Goal: Check status: Check status

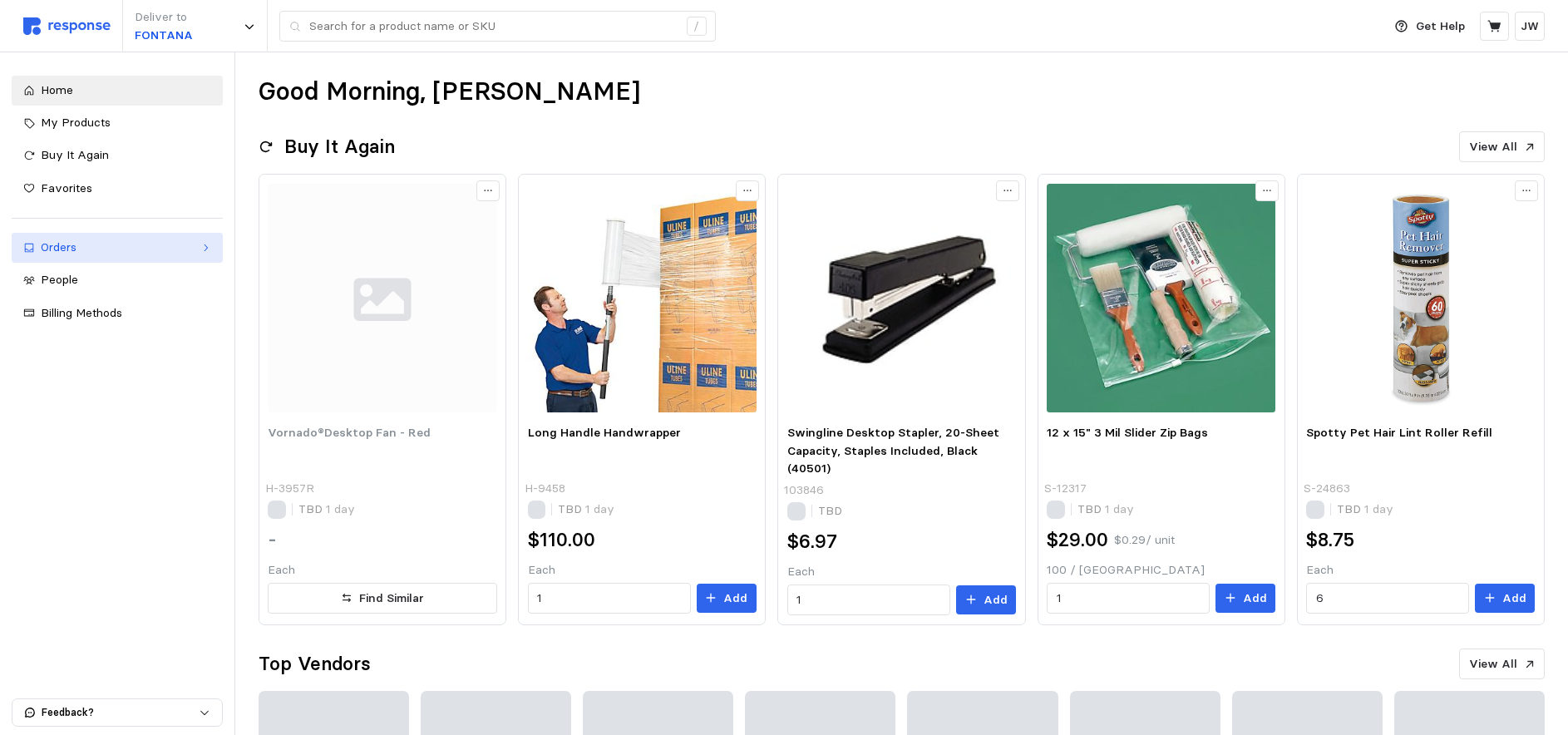
click at [53, 247] on div "Orders" at bounding box center [118, 247] width 153 height 18
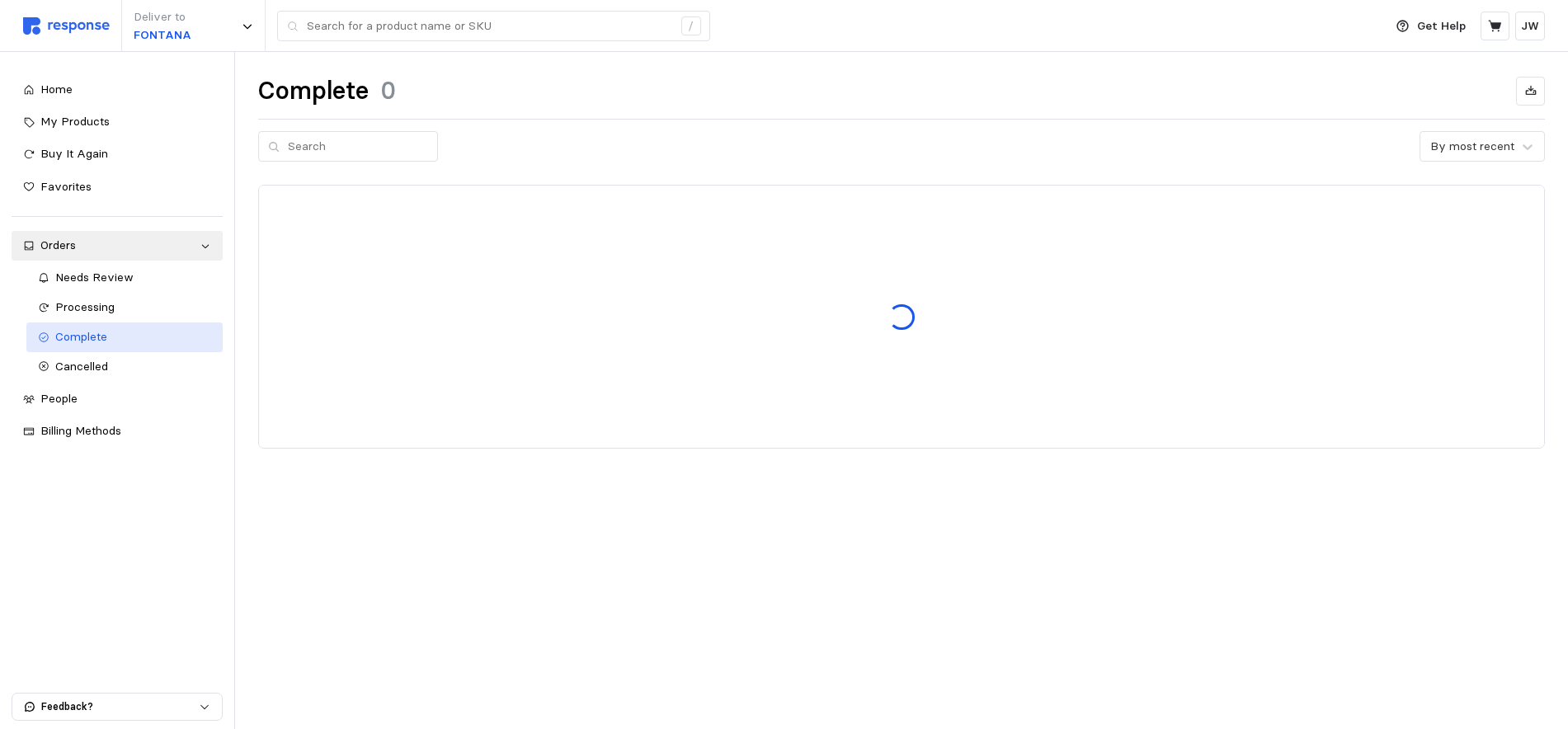
click at [70, 338] on span "Complete" at bounding box center [81, 336] width 52 height 14
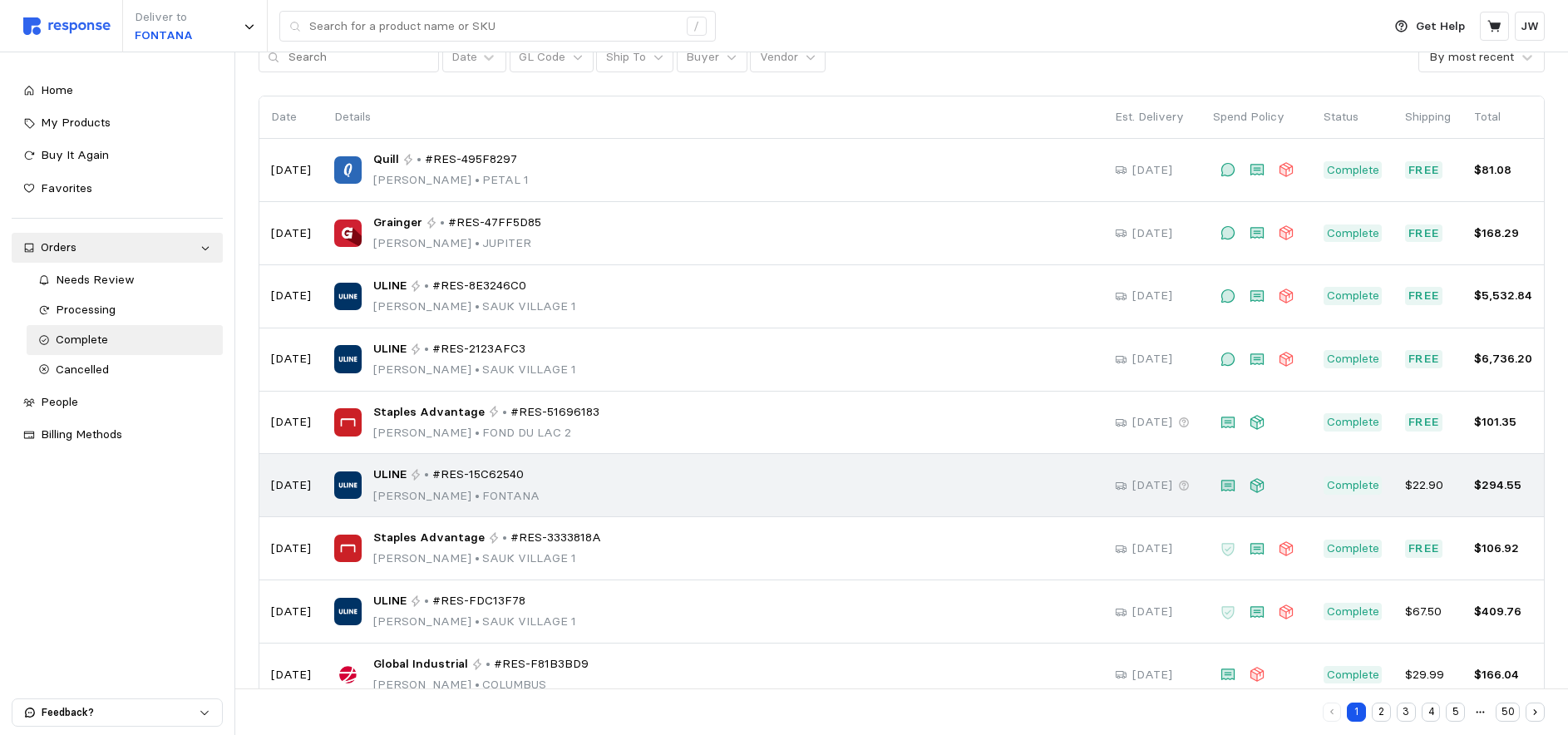
scroll to position [25, 0]
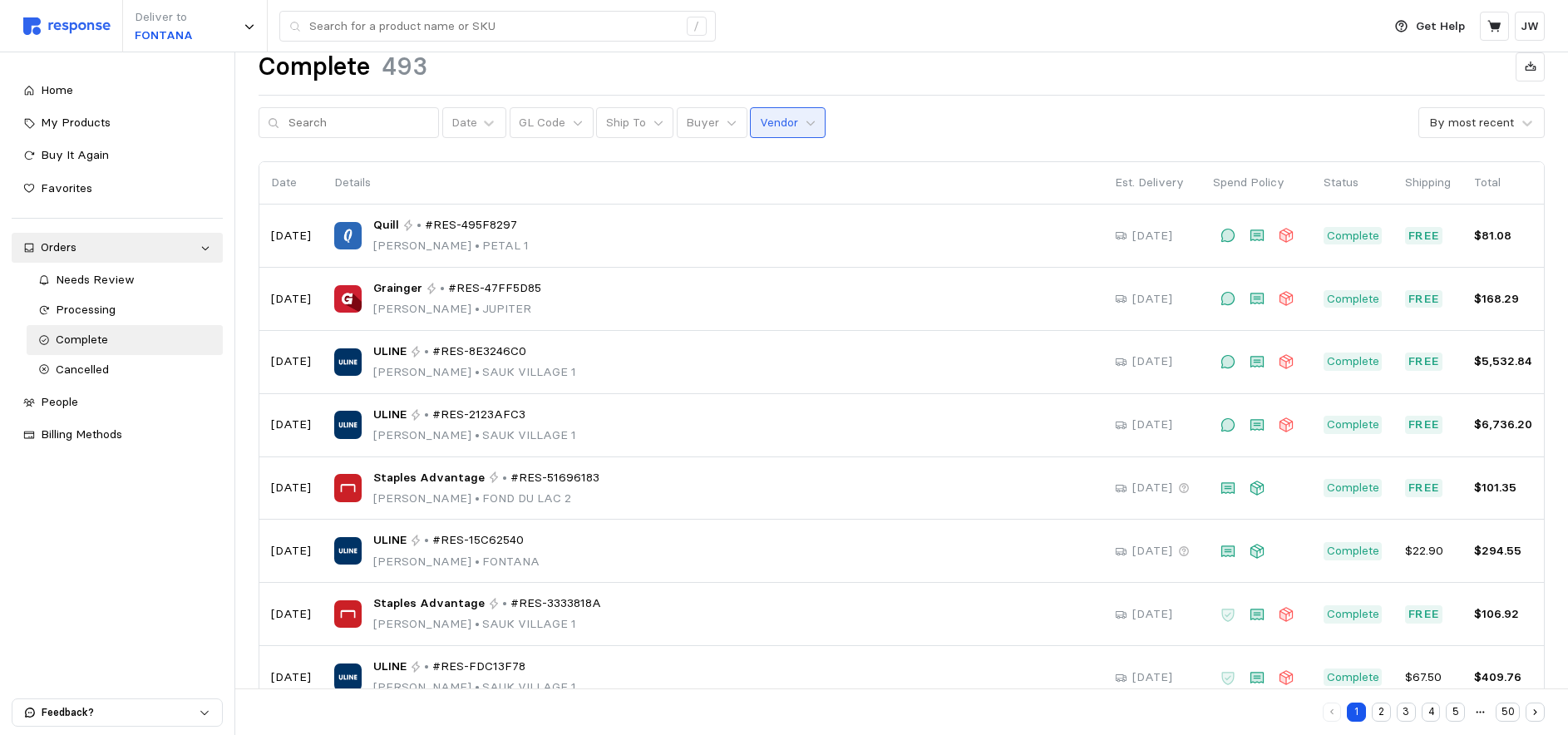
click at [761, 126] on p "Vendor" at bounding box center [779, 123] width 38 height 18
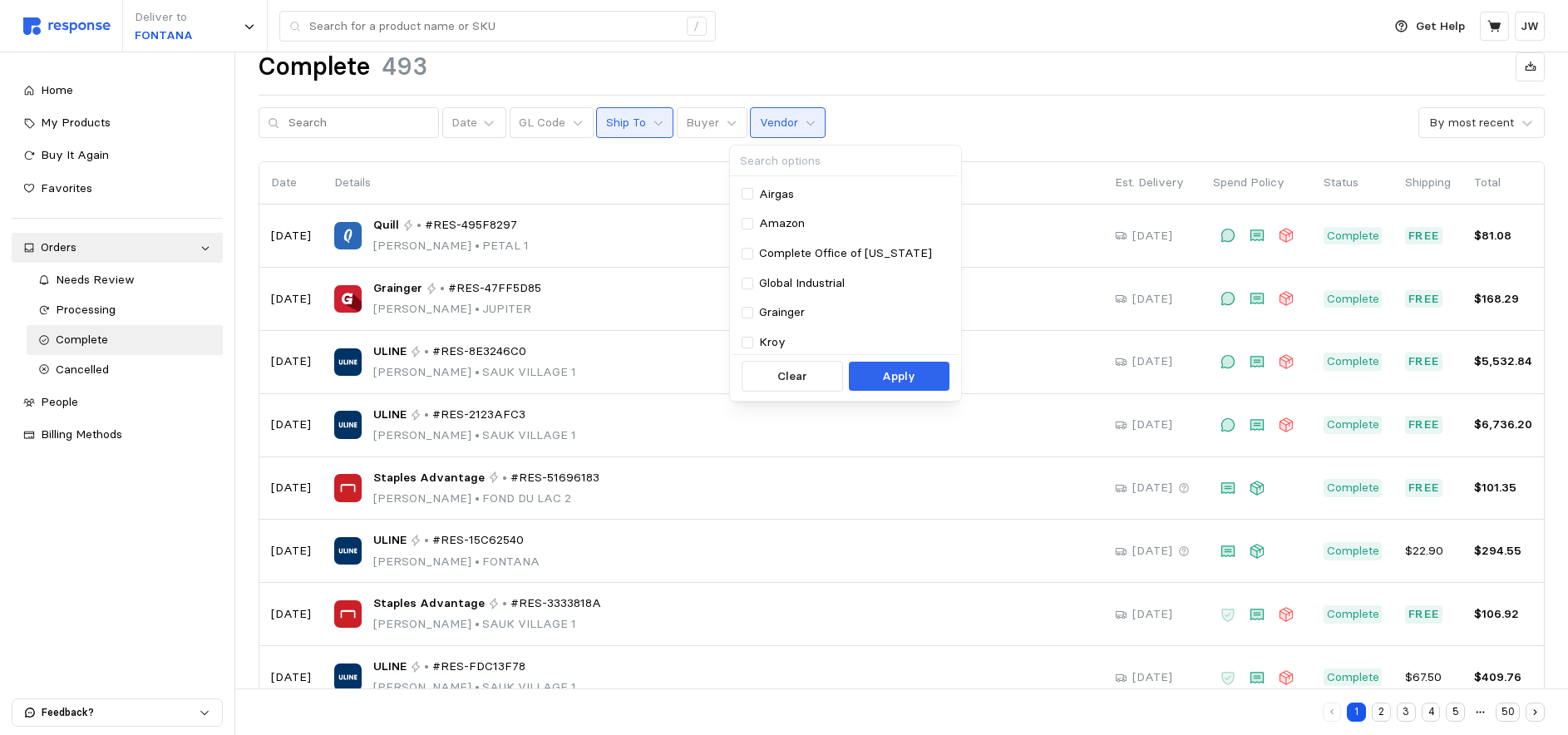
click at [613, 126] on p "Ship To" at bounding box center [626, 123] width 40 height 18
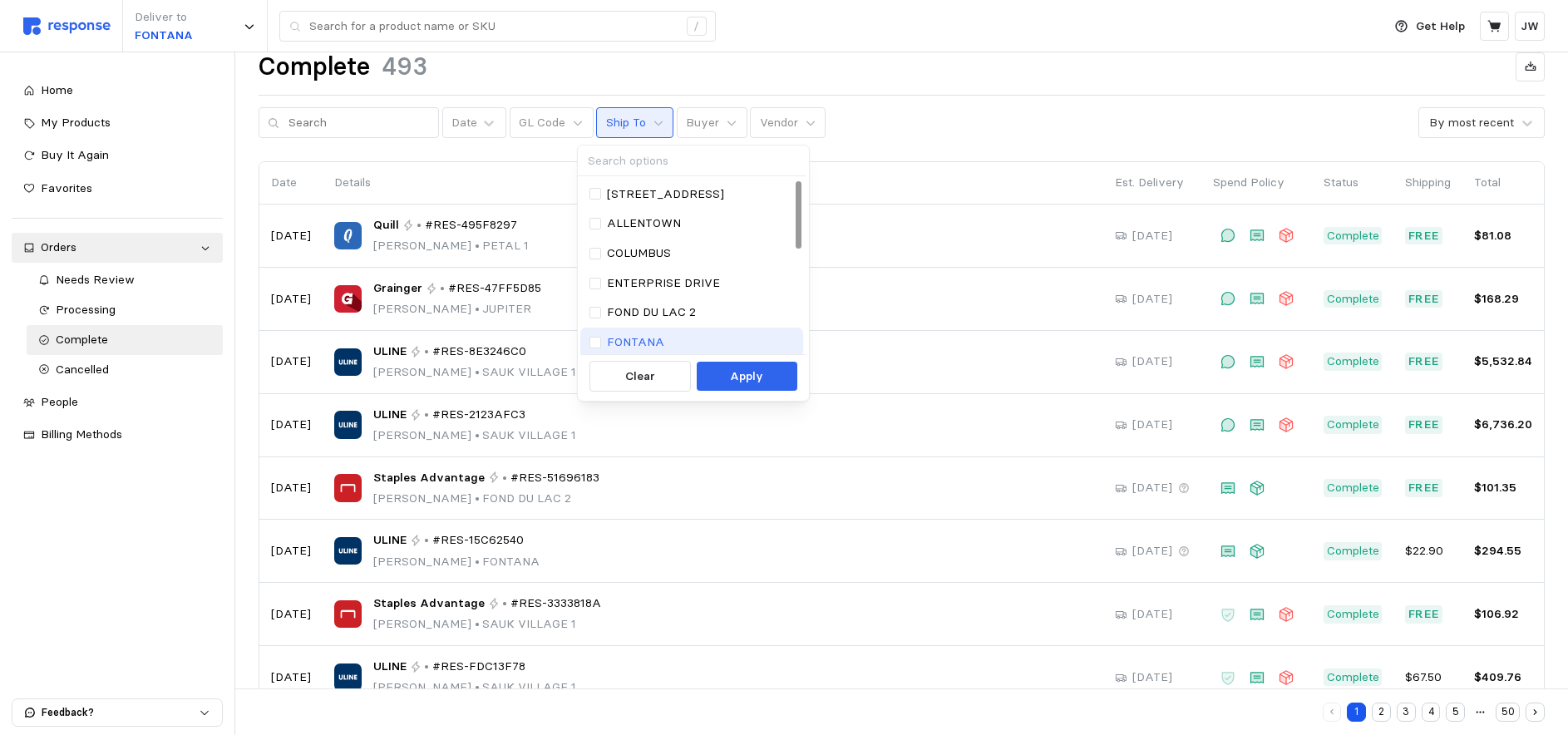
click at [603, 341] on div "FONTANA" at bounding box center [692, 342] width 205 height 18
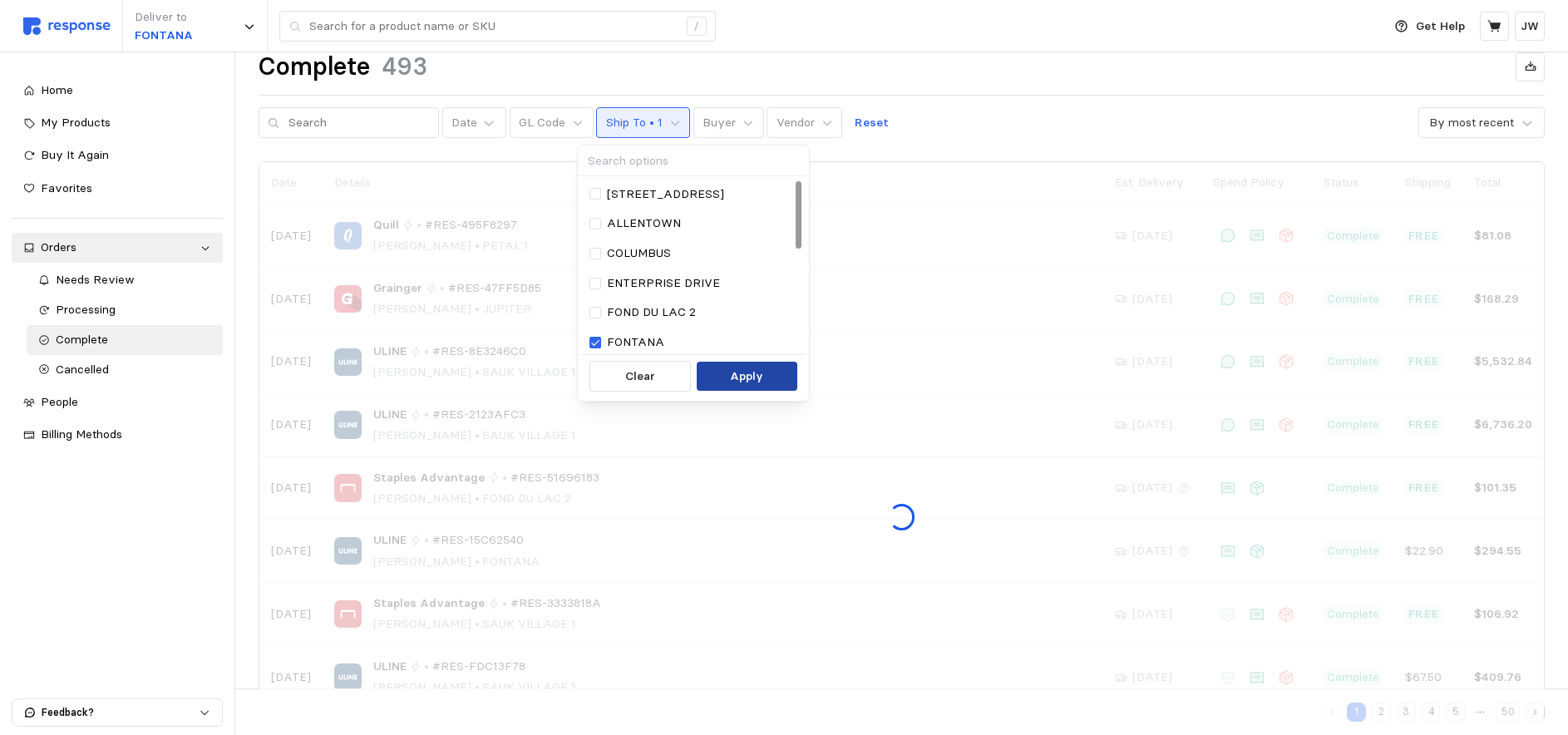
click at [743, 376] on p "Apply" at bounding box center [747, 377] width 33 height 18
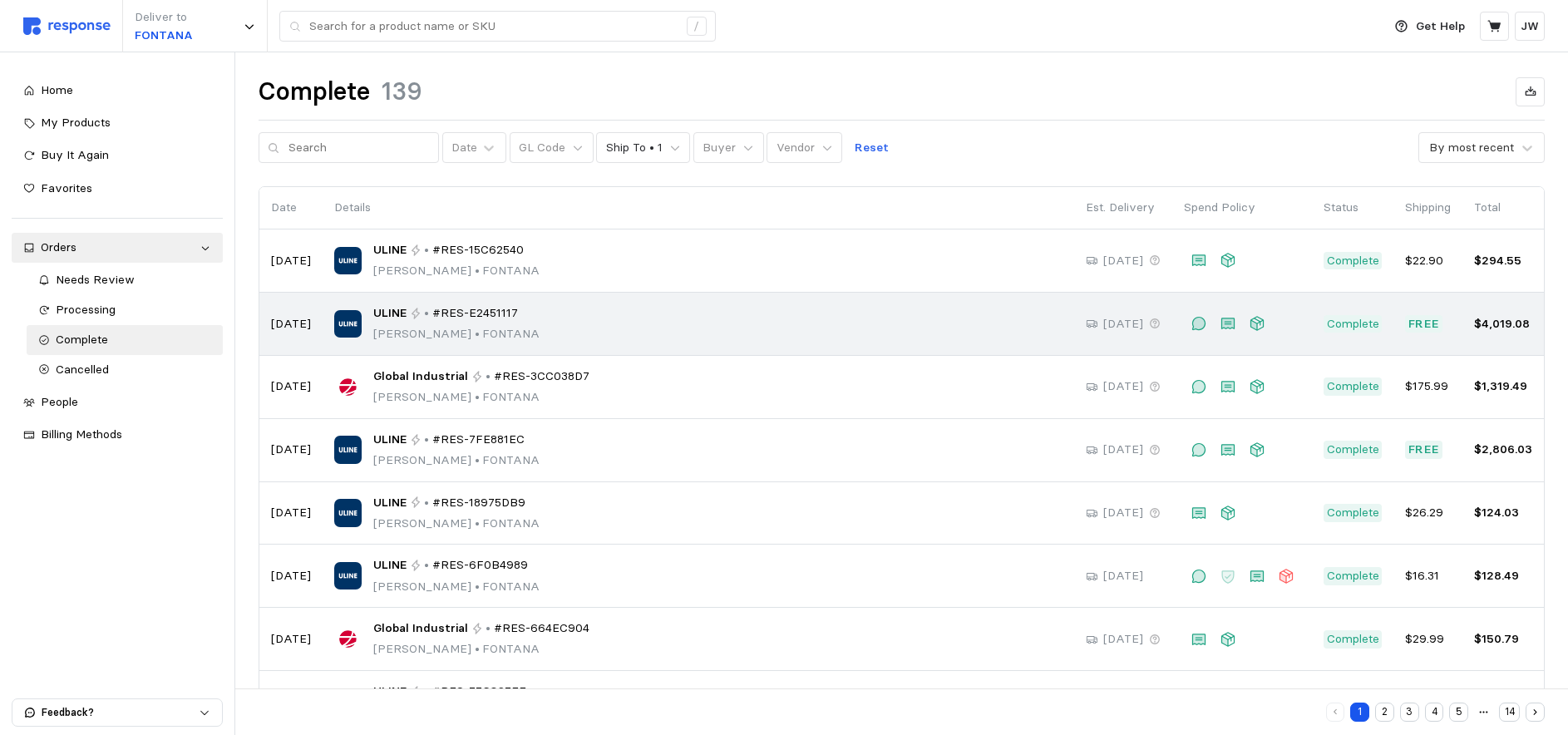
drag, startPoint x: 427, startPoint y: 310, endPoint x: 516, endPoint y: 310, distance: 89.0
click at [516, 310] on div "ULINE • #RES-E2451117 [PERSON_NAME] • [PERSON_NAME]" at bounding box center [698, 323] width 728 height 39
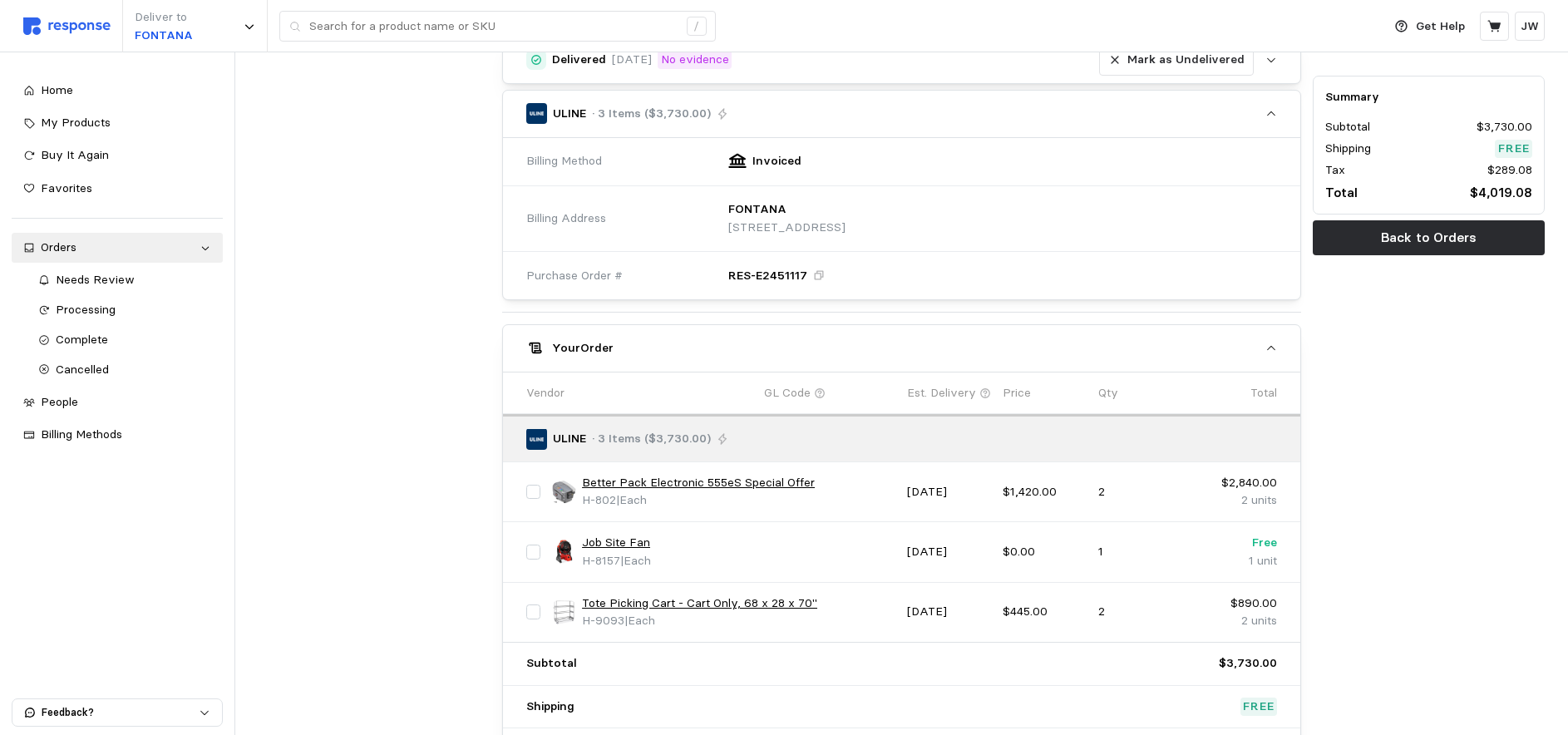
scroll to position [227, 0]
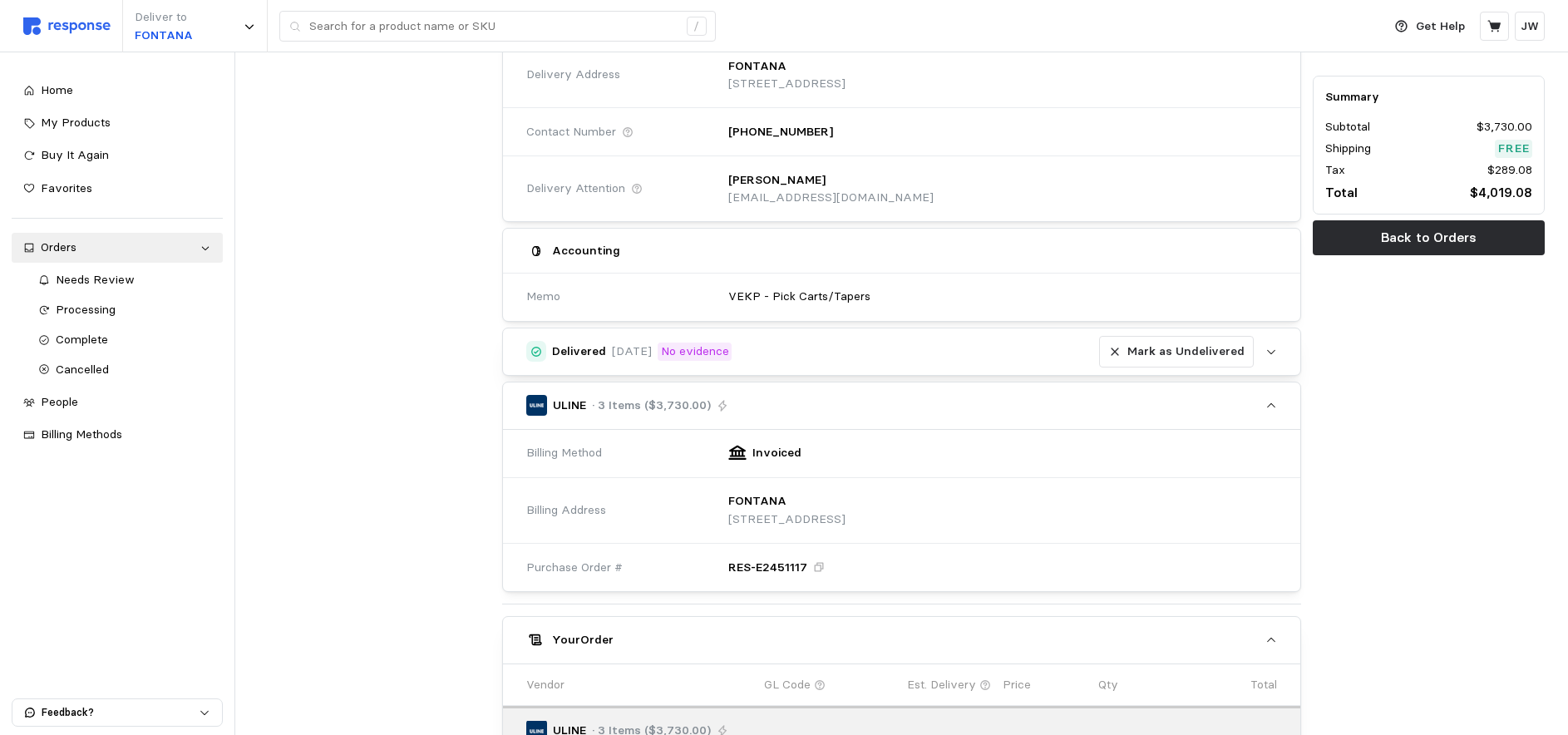
drag, startPoint x: 514, startPoint y: 341, endPoint x: 643, endPoint y: 353, distance: 129.6
click at [643, 353] on button "Delivered [DATE] No evidence [PERSON_NAME] as Undelivered" at bounding box center [902, 352] width 798 height 47
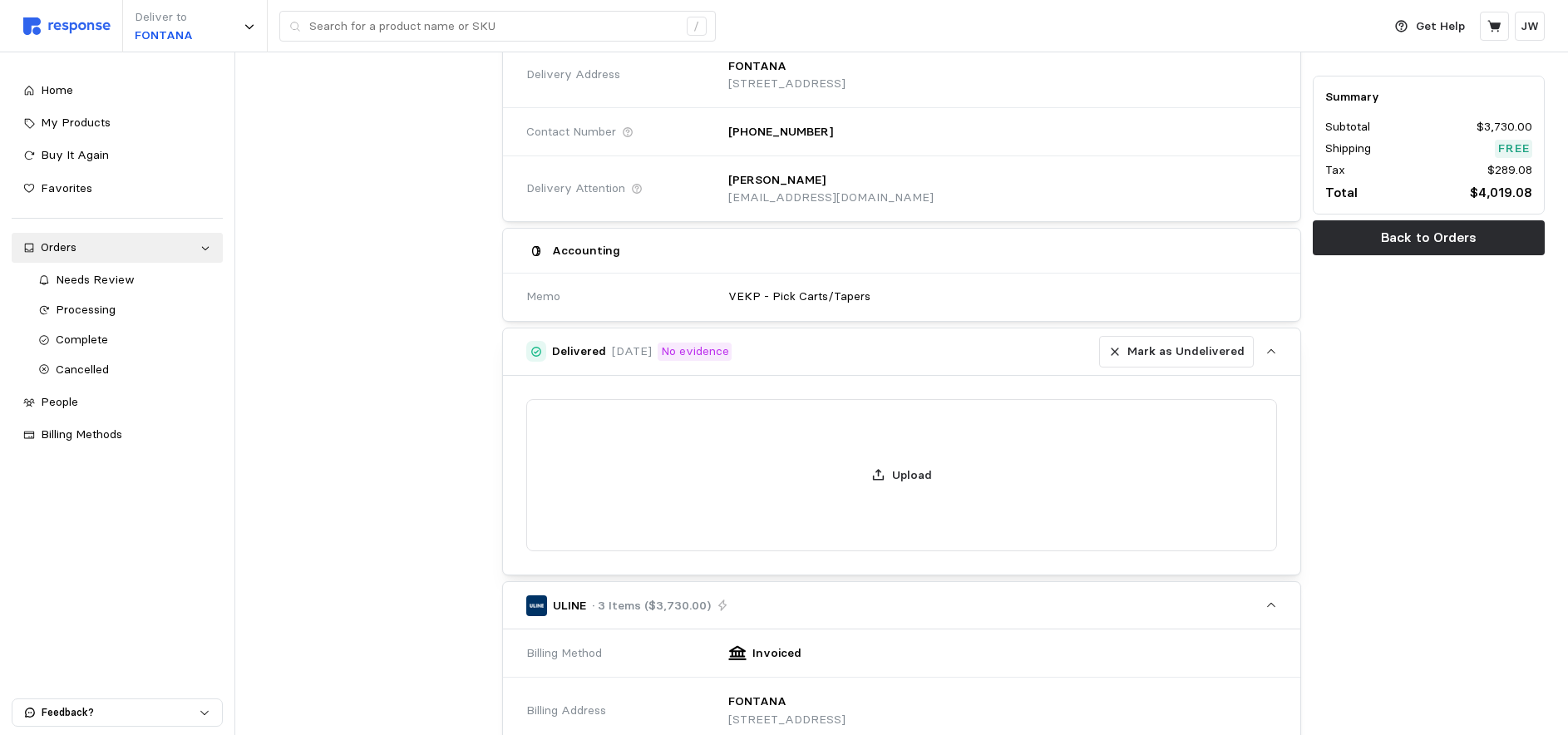
drag, startPoint x: 683, startPoint y: 355, endPoint x: 564, endPoint y: 350, distance: 119.1
click at [564, 350] on div "Delivered [DATE] No evidence" at bounding box center [642, 352] width 180 height 18
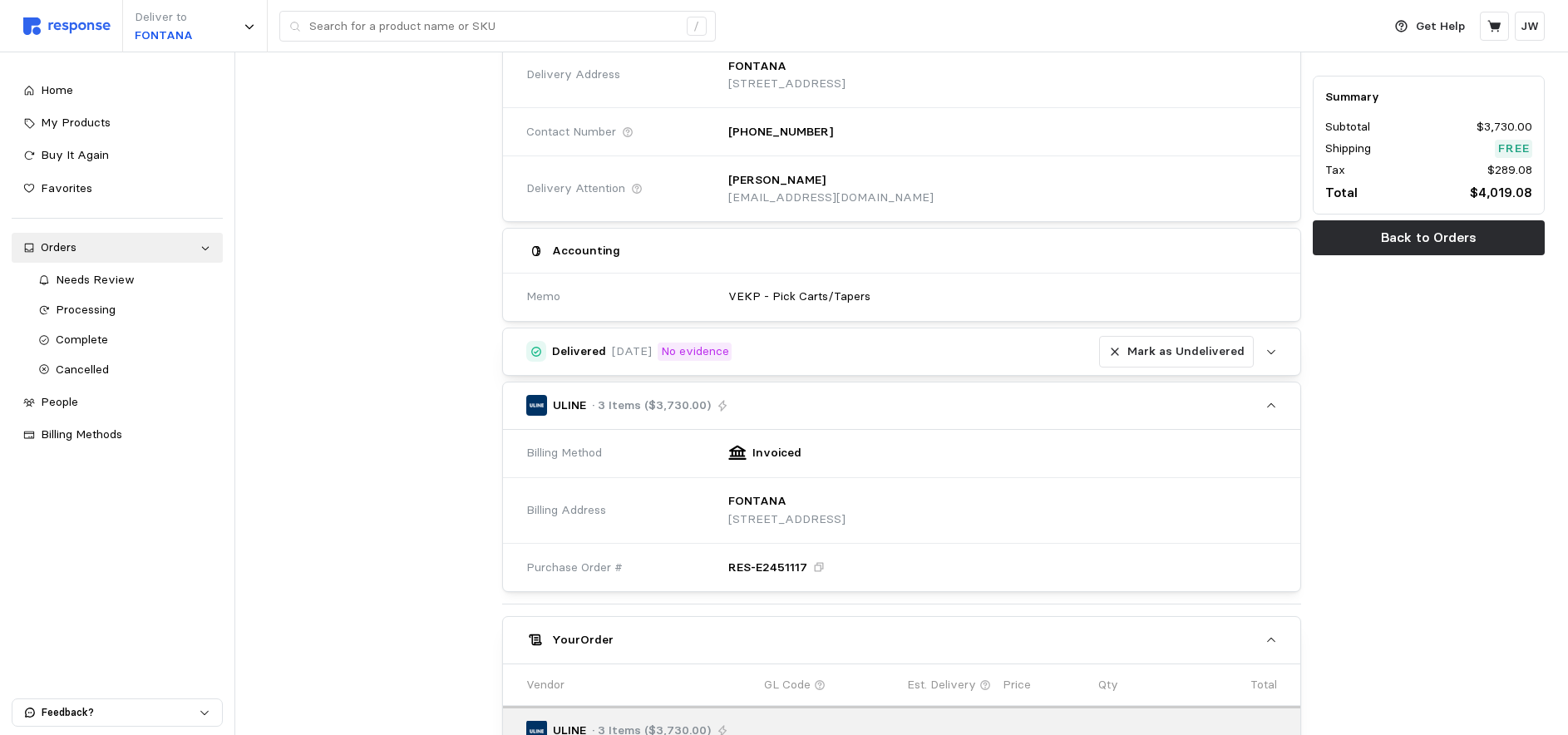
drag, startPoint x: 803, startPoint y: 346, endPoint x: 486, endPoint y: 343, distance: 317.0
click at [486, 343] on div "Orders / Complete / Order Details Order #RES-E2451117 Complete [DATE] Delivery …" at bounding box center [902, 478] width 1298 height 1270
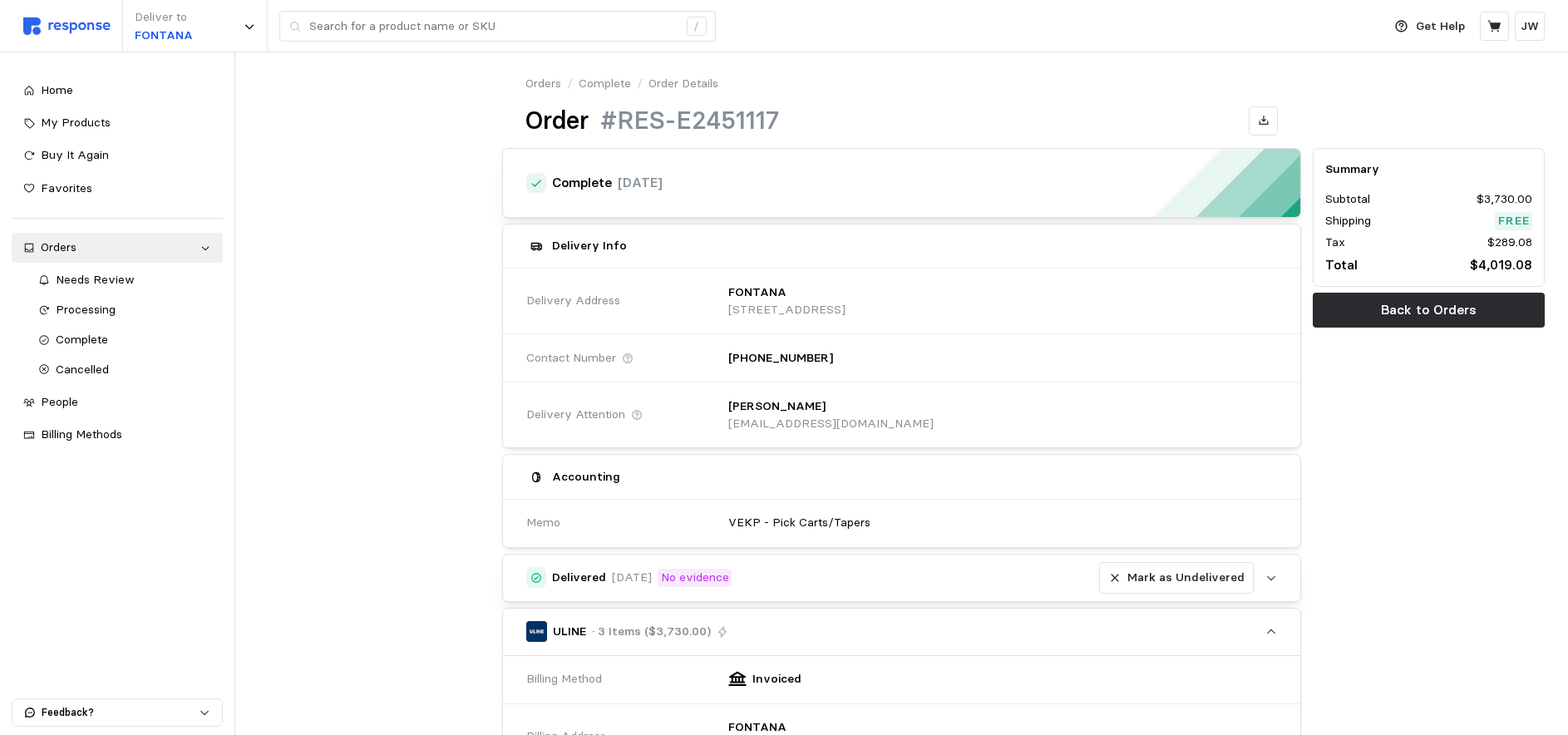
scroll to position [0, 0]
drag, startPoint x: 791, startPoint y: 117, endPoint x: 586, endPoint y: 124, distance: 205.1
click at [530, 127] on div "Order #RES-E2451117" at bounding box center [902, 122] width 753 height 33
copy div "Order #RES-E2451117"
